Goal: Transaction & Acquisition: Subscribe to service/newsletter

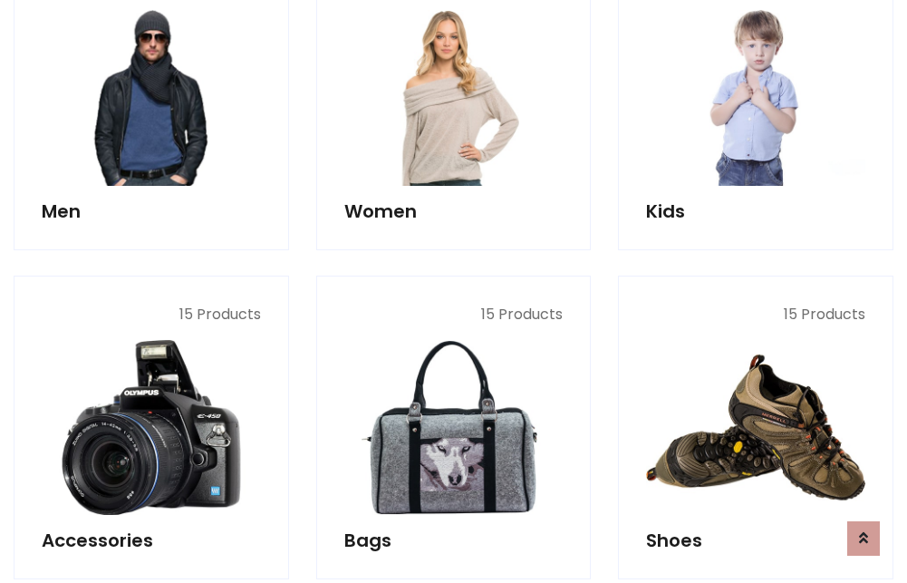
scroll to position [1315, 0]
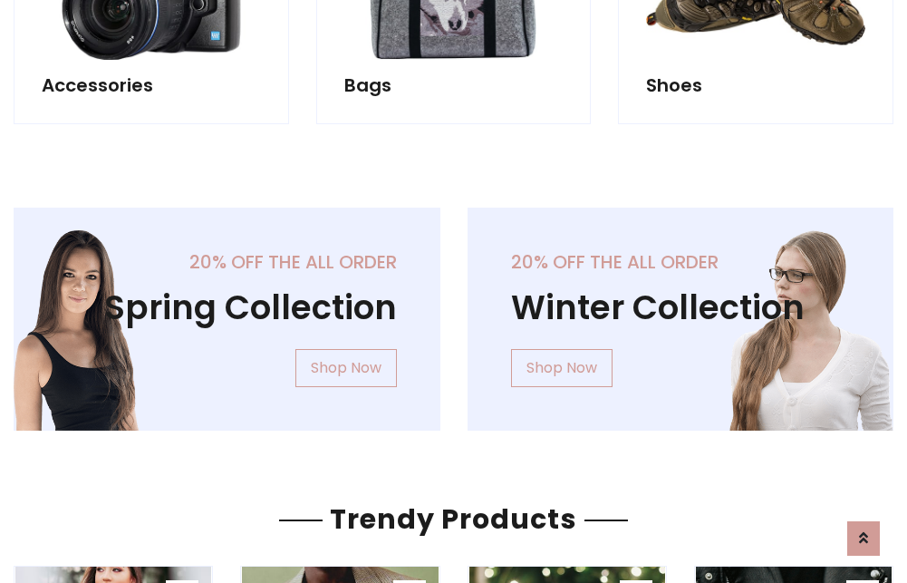
click at [454, 312] on div "20% off the all order Winter Collection Shop Now" at bounding box center [681, 334] width 454 height 252
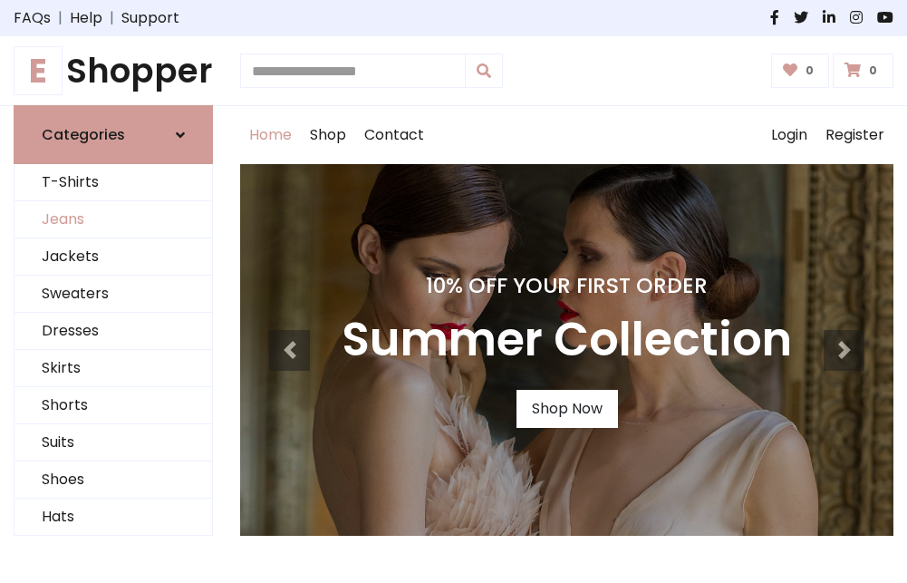
click at [113, 220] on link "Jeans" at bounding box center [114, 219] width 198 height 37
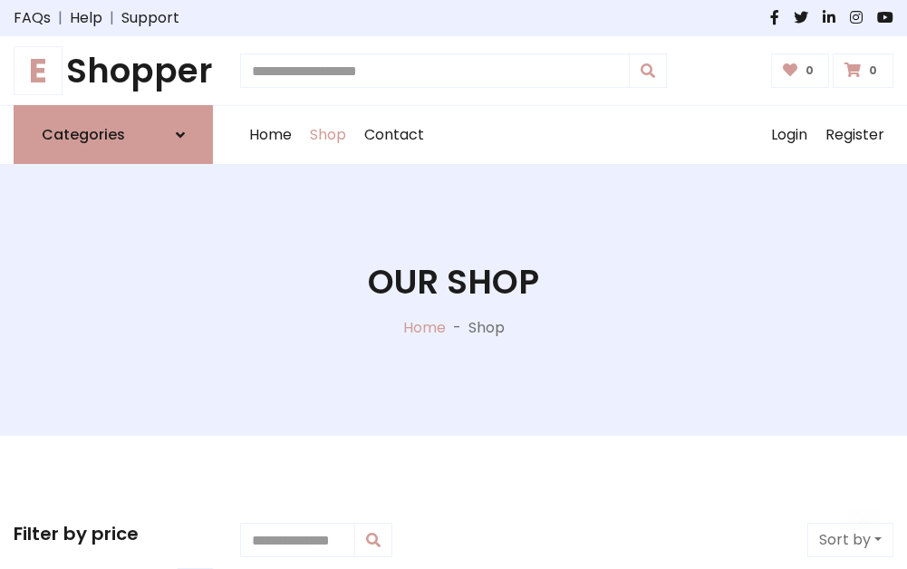
scroll to position [572, 0]
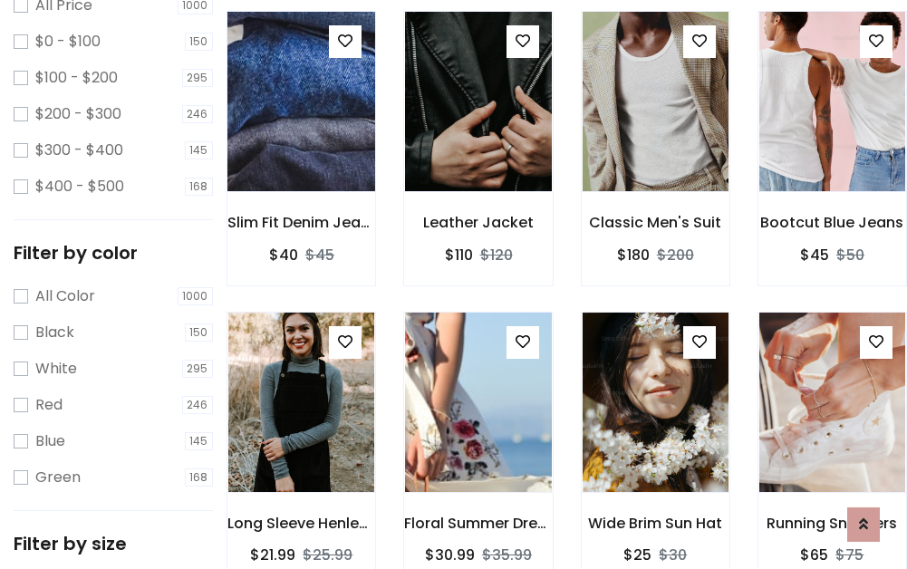
click at [301, 141] on img at bounding box center [301, 101] width 175 height 435
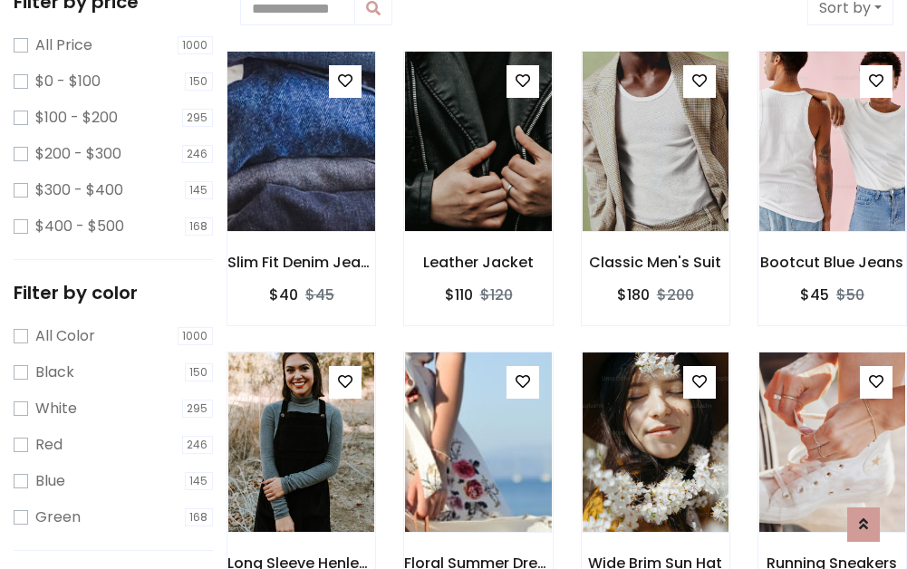
scroll to position [40, 0]
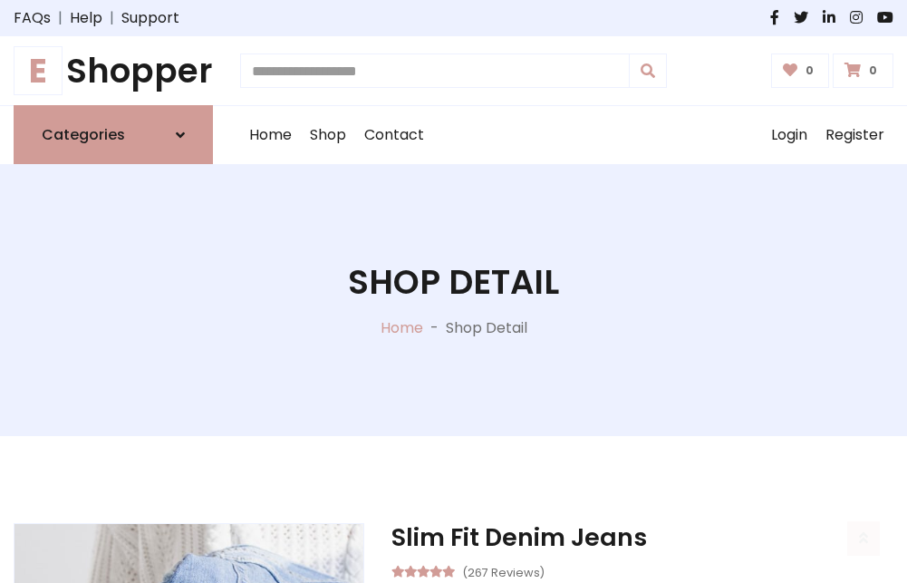
scroll to position [195, 0]
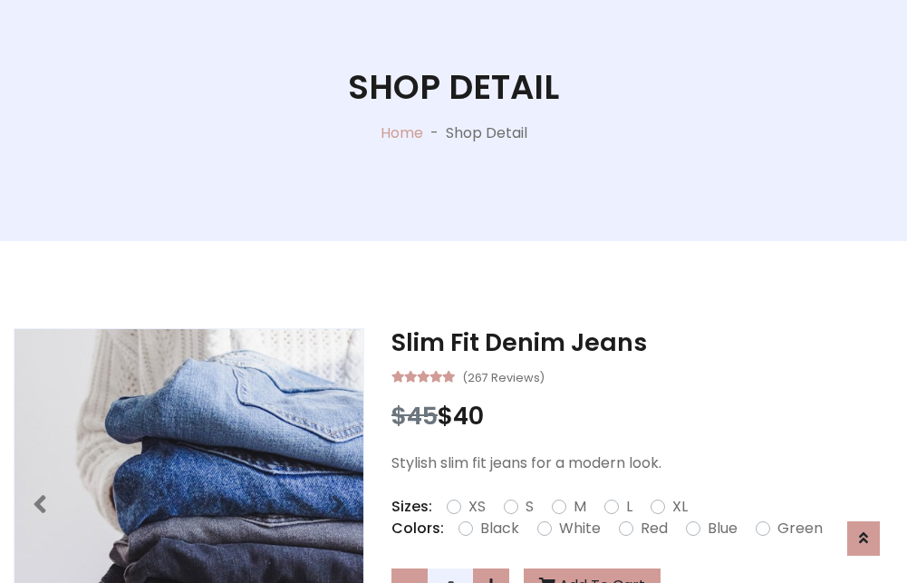
click at [652, 528] on label "Red" at bounding box center [654, 529] width 27 height 22
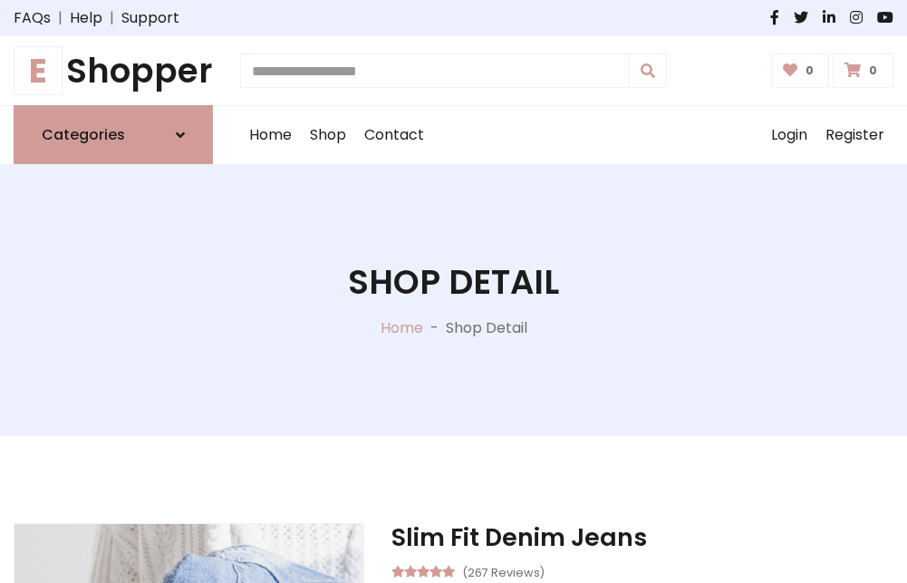
scroll to position [195, 0]
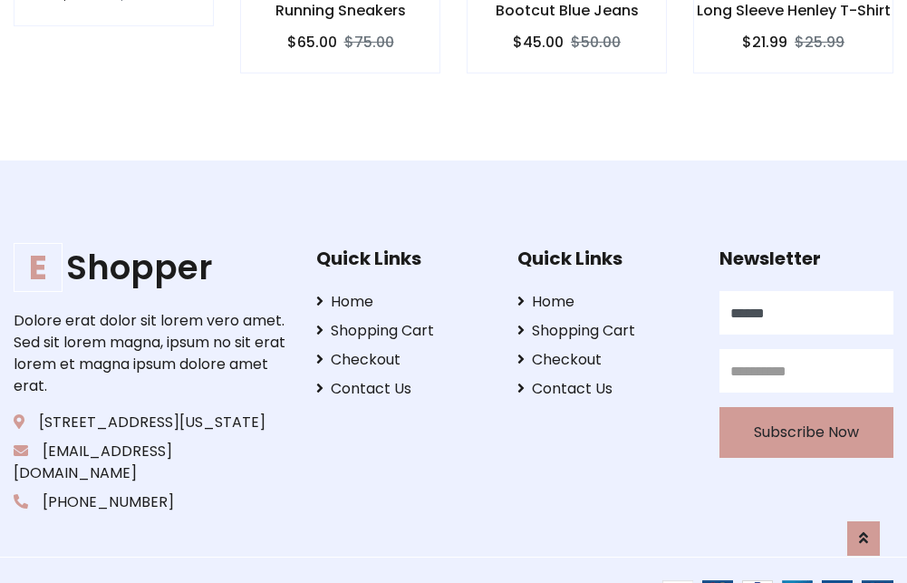
type input "******"
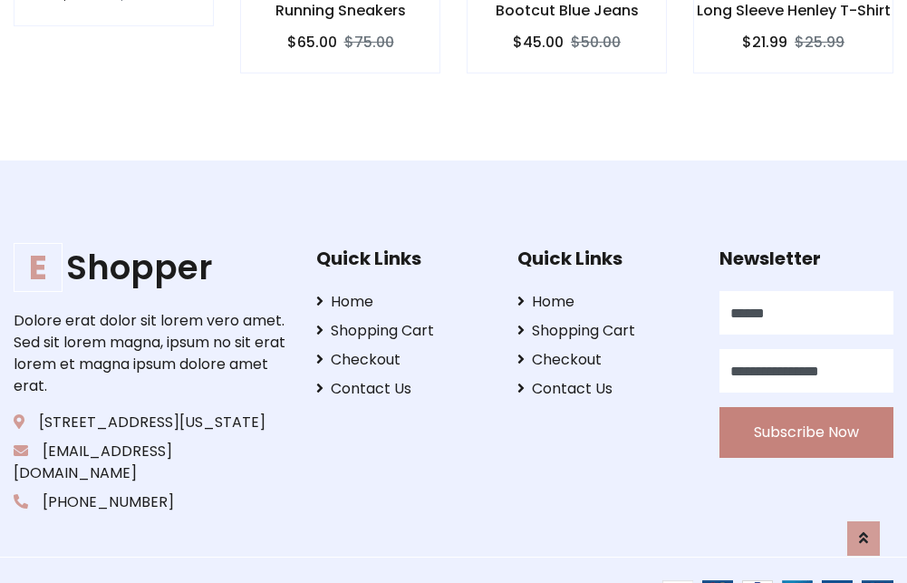
type input "**********"
click at [806, 411] on button "Subscribe Now" at bounding box center [807, 432] width 174 height 51
